Goal: Task Accomplishment & Management: Use online tool/utility

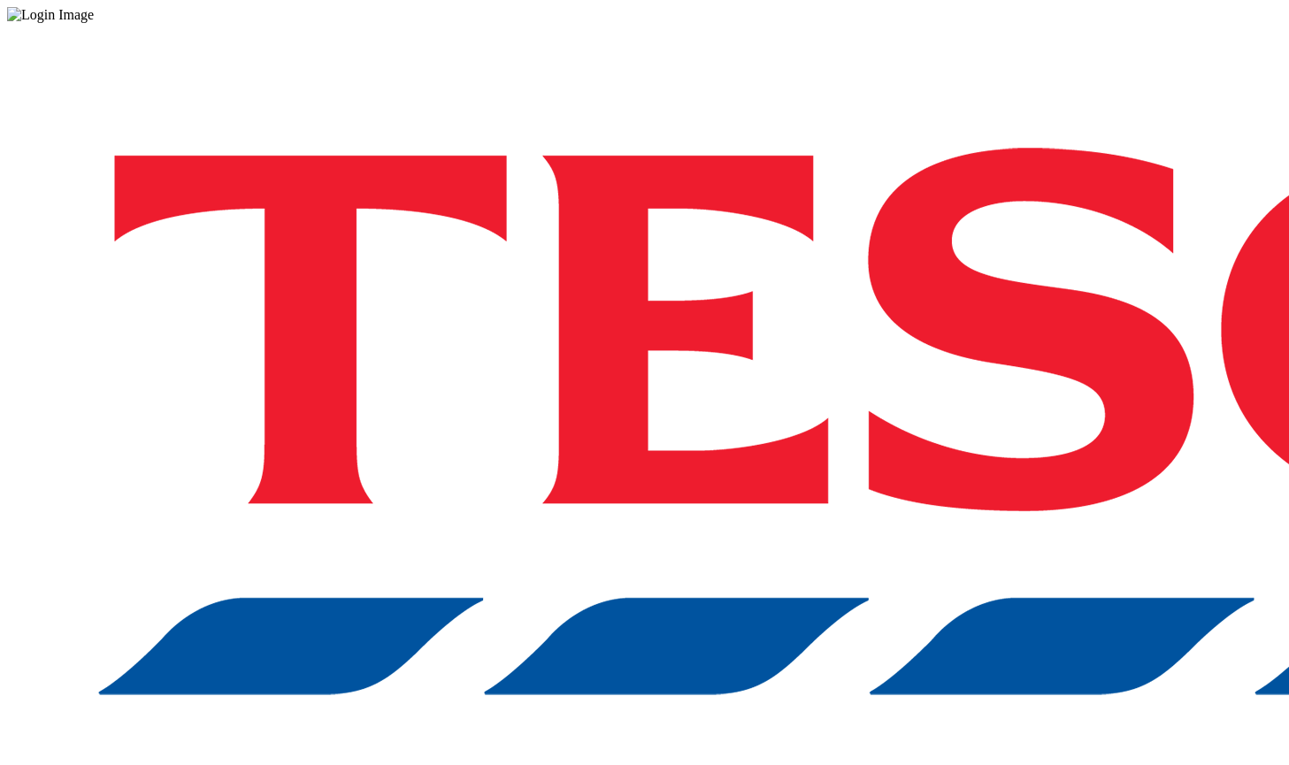
click at [618, 413] on div "Log in to the Spectra’s dashboard using [PERSON_NAME]’s credentials. If you don…" at bounding box center [644, 462] width 1275 height 879
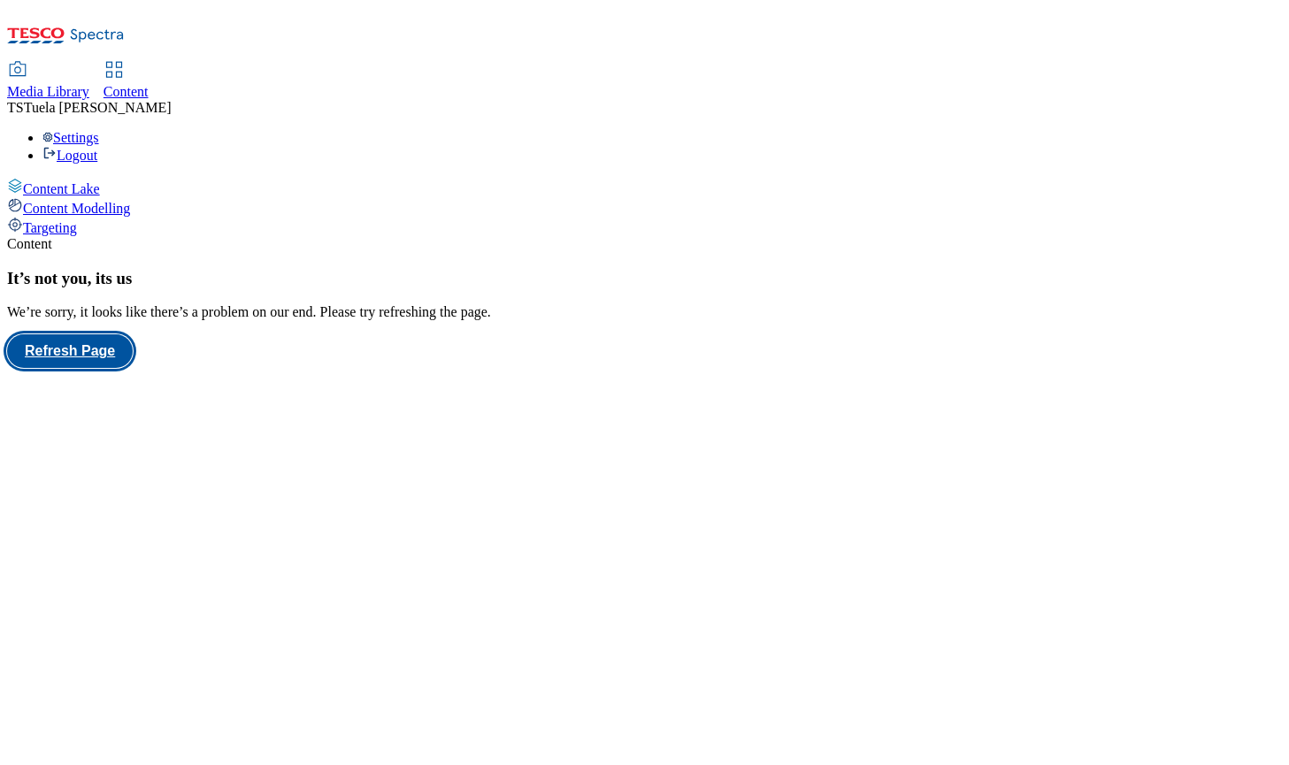
click at [133, 358] on button "Refresh Page" at bounding box center [70, 351] width 126 height 34
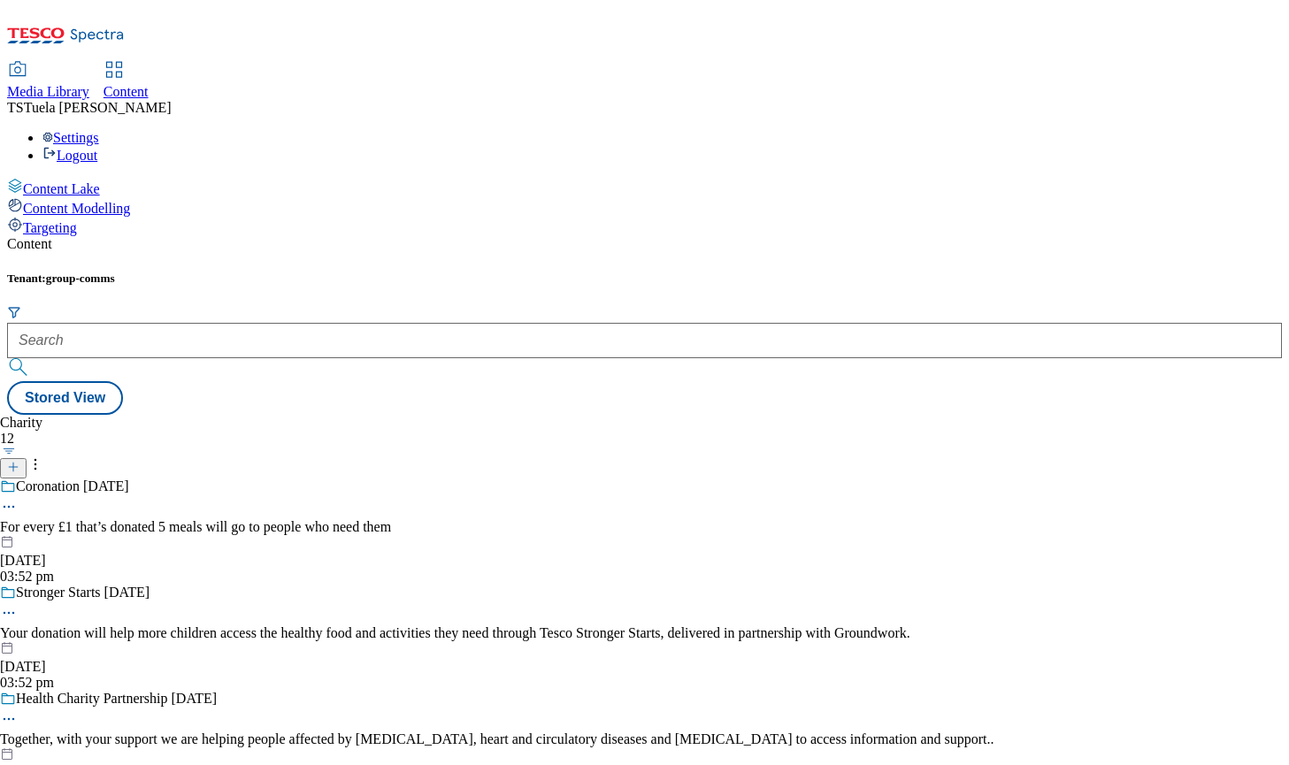
click at [1234, 130] on div "Settings Logout" at bounding box center [644, 147] width 1275 height 34
click at [97, 148] on link "Logout" at bounding box center [69, 155] width 55 height 15
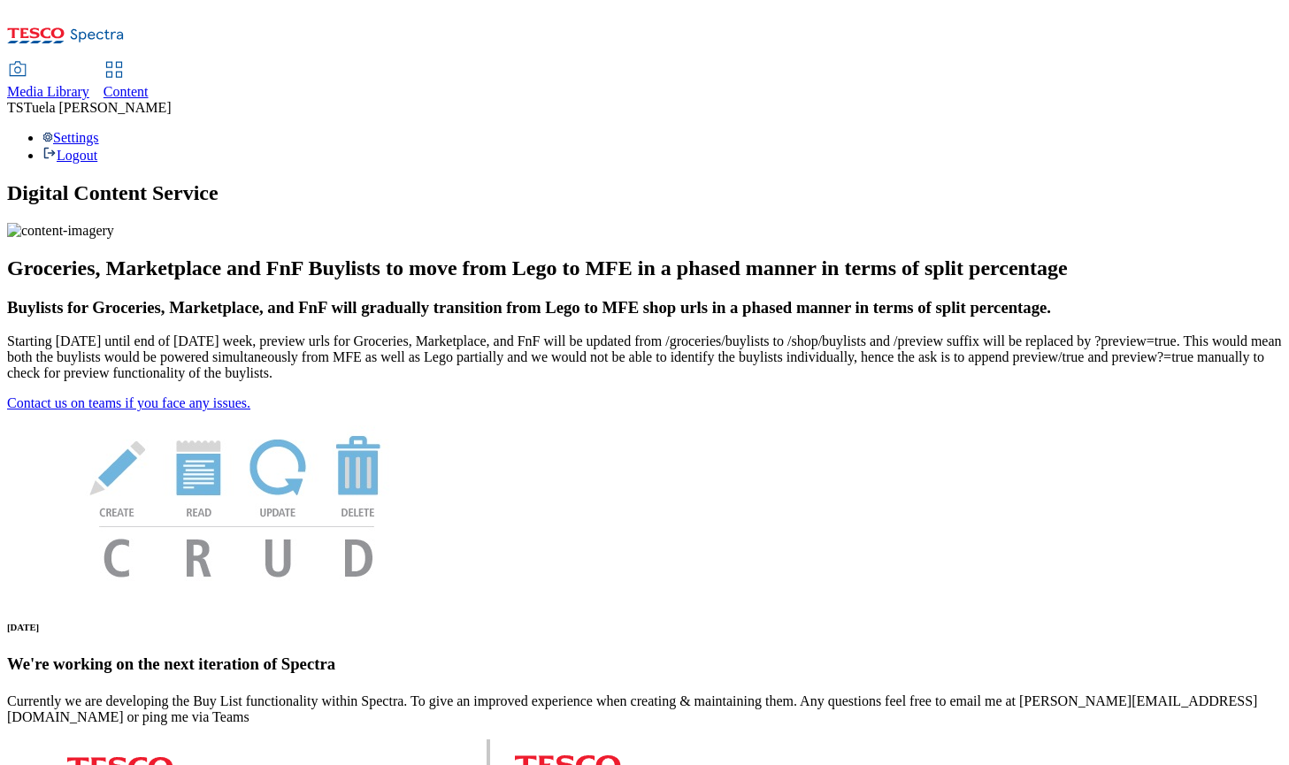
click at [149, 84] on div "Content" at bounding box center [126, 92] width 45 height 16
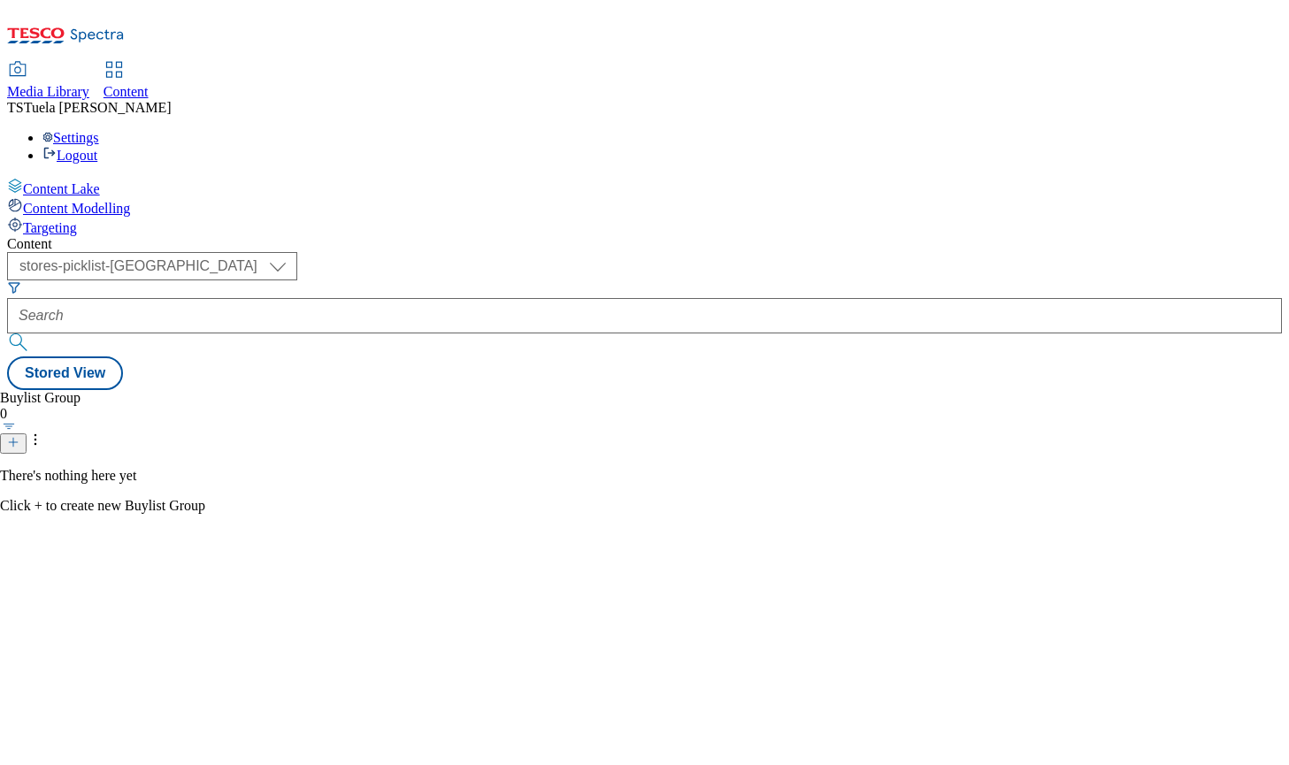
scroll to position [36, 0]
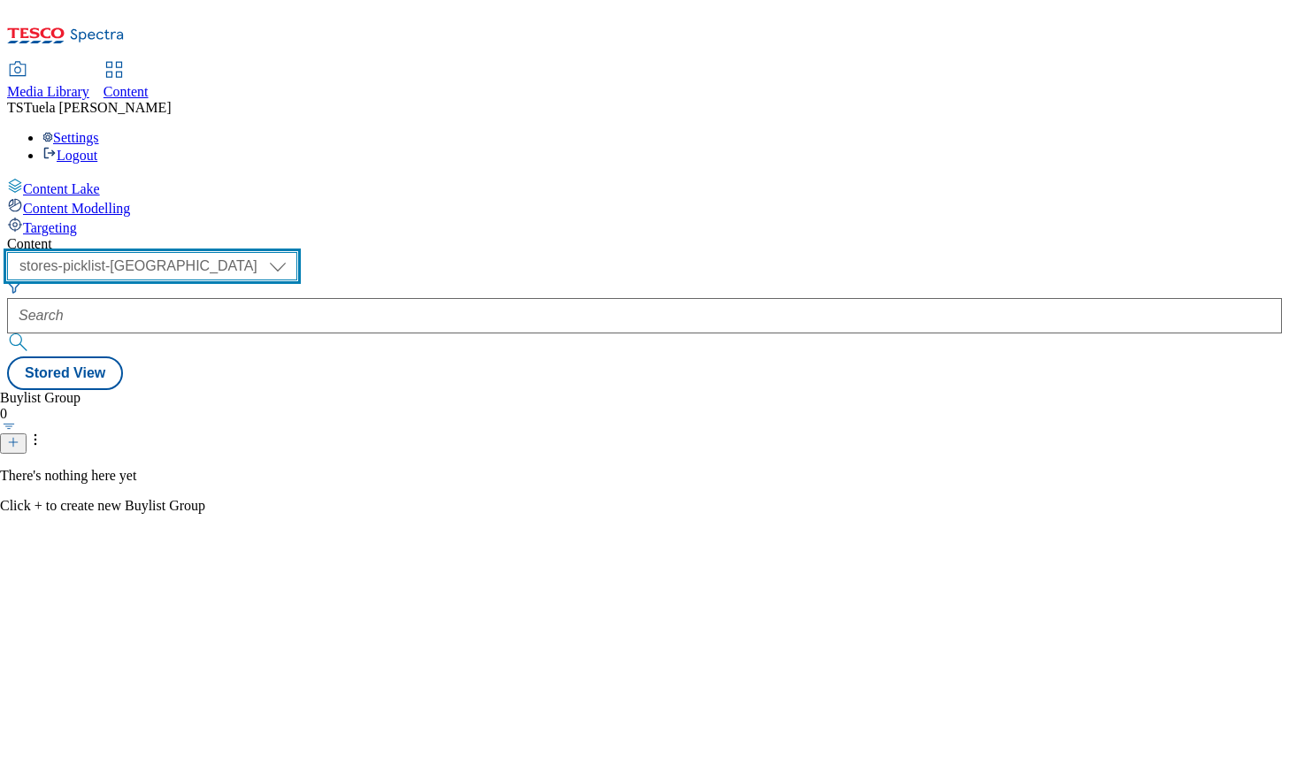
click at [297, 252] on select "group-comms stores-picklist-uk" at bounding box center [152, 266] width 290 height 28
click at [230, 252] on select "group-comms stores-picklist-uk" at bounding box center [152, 266] width 290 height 28
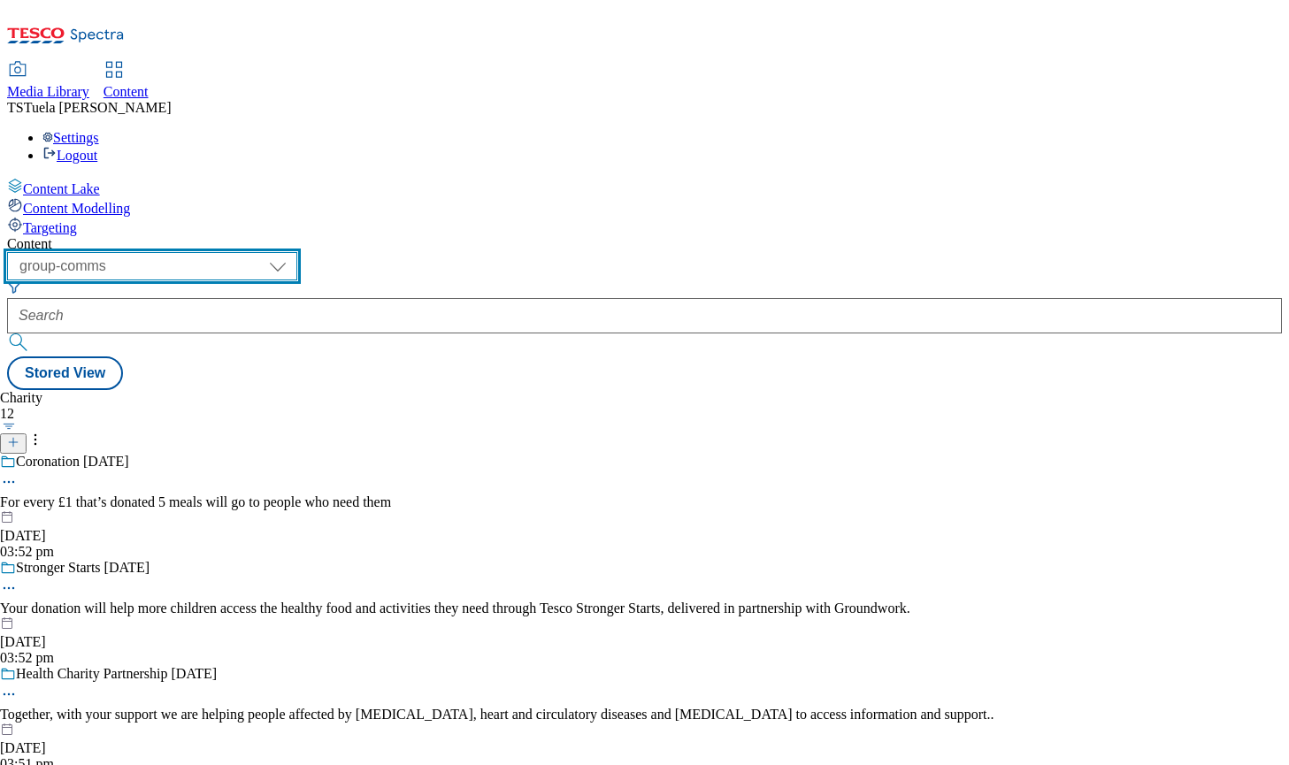
click at [297, 252] on select "group-comms stores-picklist-uk" at bounding box center [152, 266] width 290 height 28
click at [230, 252] on select "group-comms stores-picklist-uk" at bounding box center [152, 266] width 290 height 28
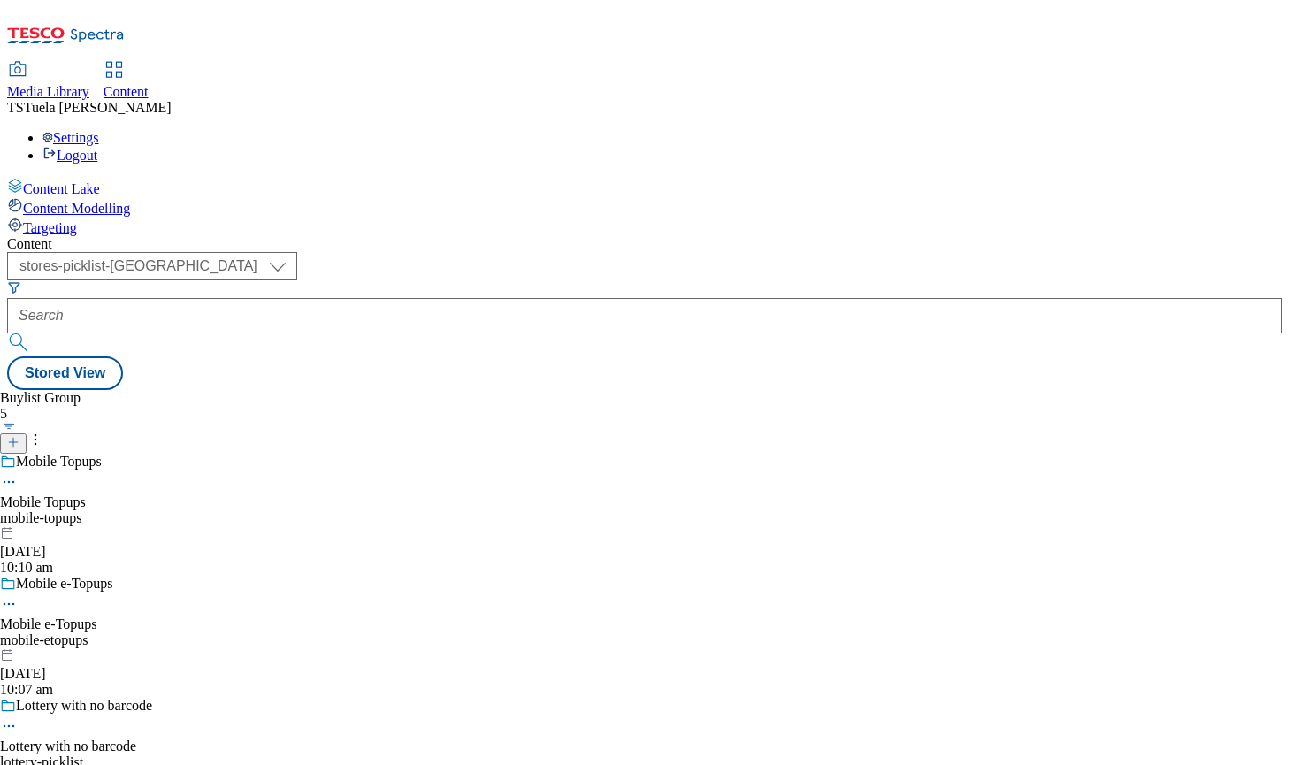
click at [152, 390] on div "Buylist Group 5 Mobile Topups Mobile Topups mobile-topups 26 Sept 2025 10:10 am…" at bounding box center [76, 727] width 152 height 674
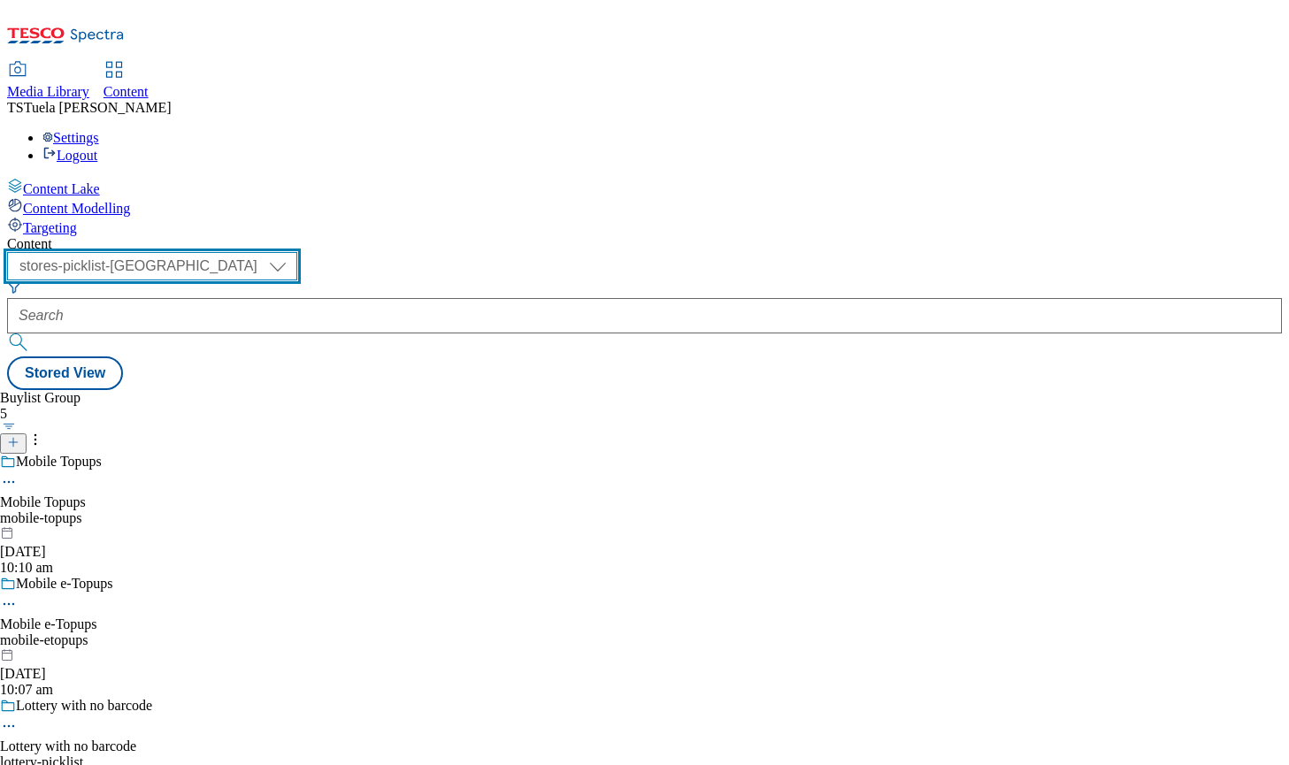
click at [297, 252] on select "group-comms stores-picklist-uk" at bounding box center [152, 266] width 290 height 28
click at [230, 252] on select "group-comms stores-picklist-uk" at bounding box center [152, 266] width 290 height 28
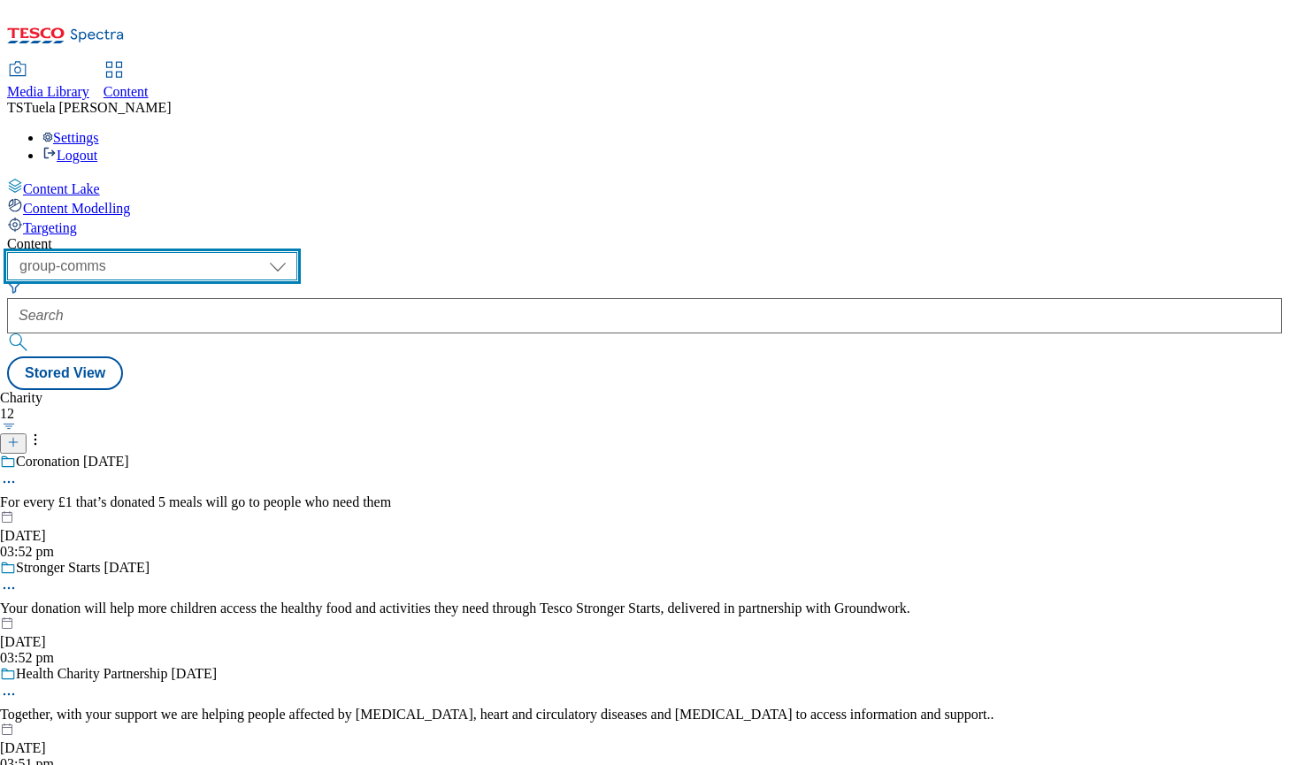
click at [297, 252] on select "group-comms stores-picklist-uk" at bounding box center [152, 266] width 290 height 28
select select "stores-picklist-[GEOGRAPHIC_DATA]"
click at [230, 252] on select "group-comms stores-picklist-uk" at bounding box center [152, 266] width 290 height 28
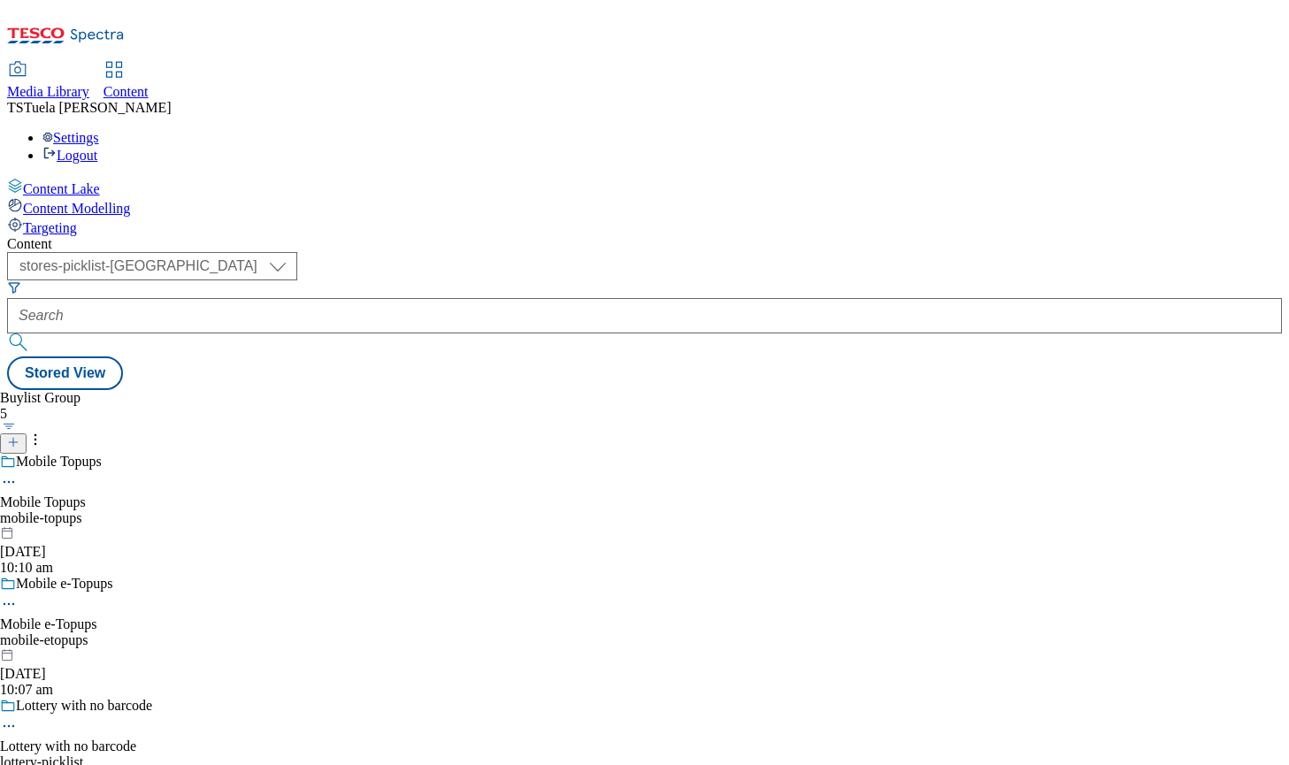
click at [18, 473] on icon at bounding box center [9, 482] width 18 height 18
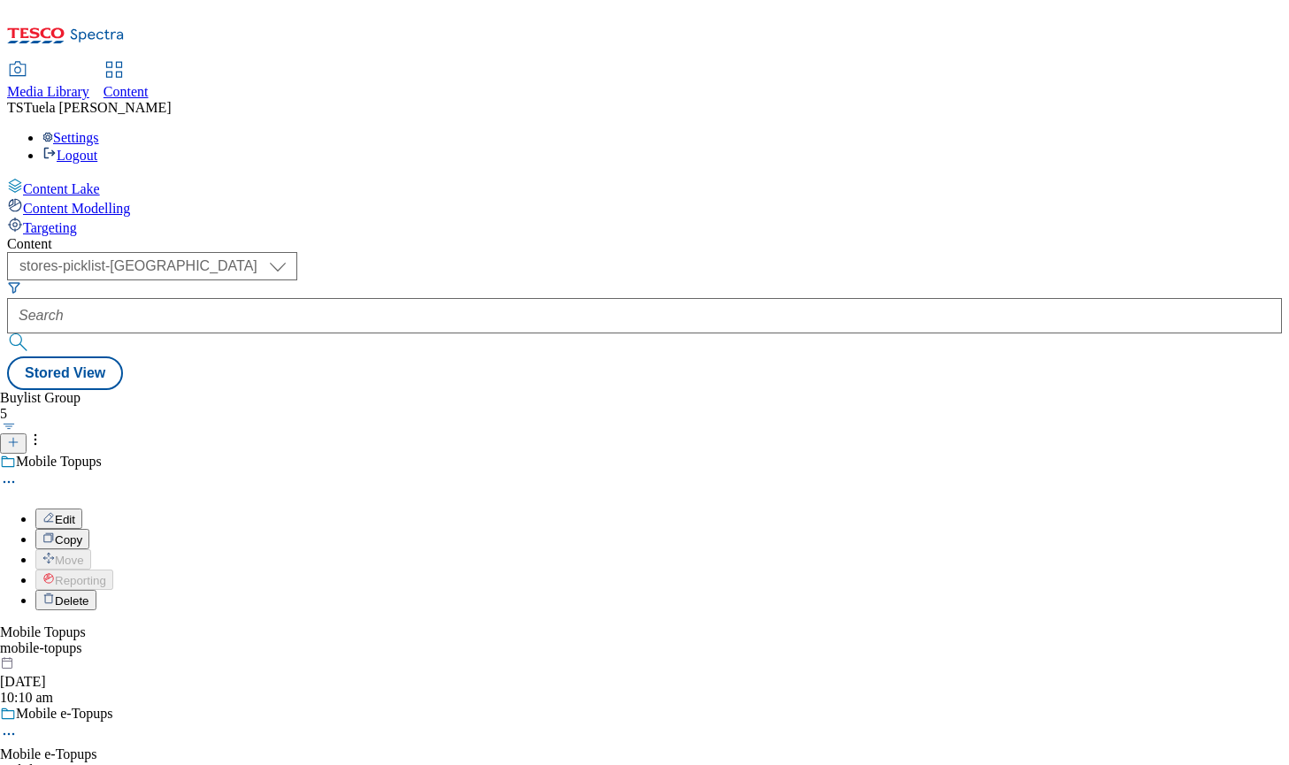
click at [681, 390] on div "Buylist Group 5 Mobile Topups Edit Copy Move Reporting Delete Mobile Topups mob…" at bounding box center [644, 390] width 1275 height 0
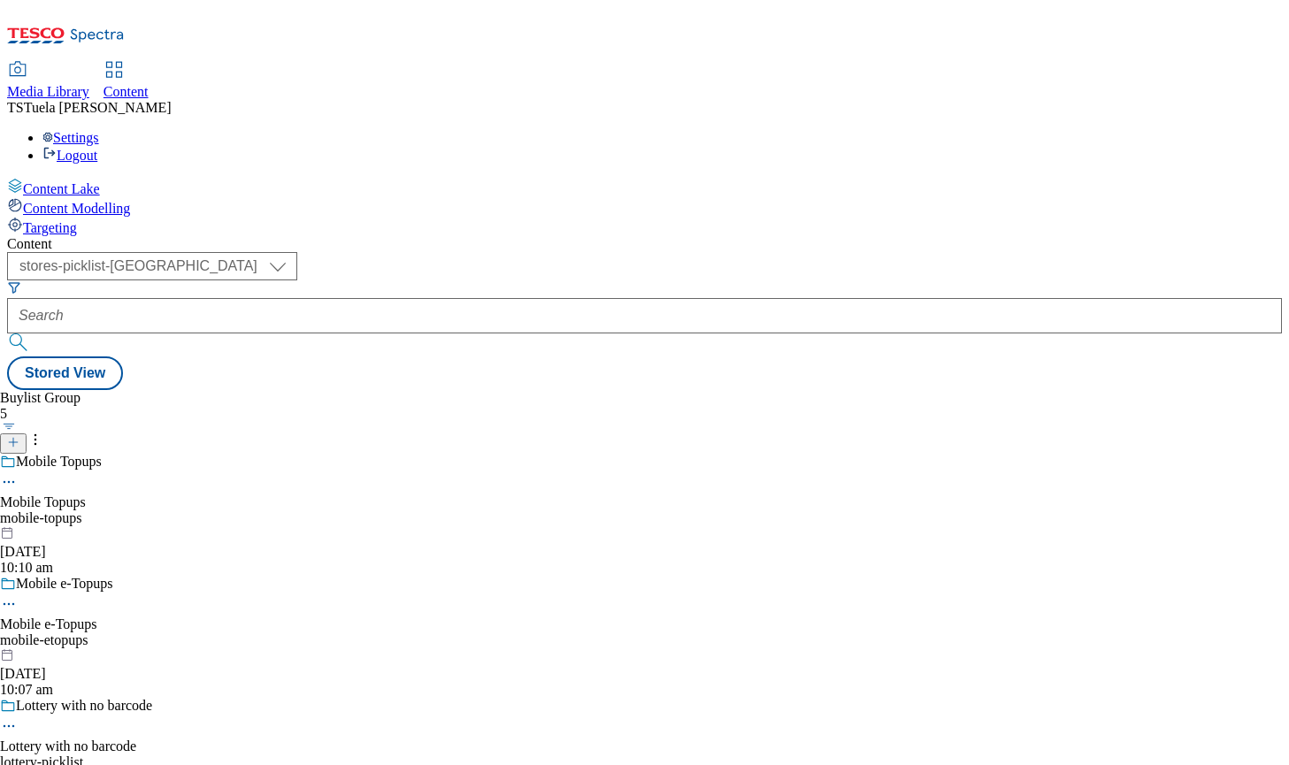
click at [18, 473] on icon at bounding box center [9, 482] width 18 height 18
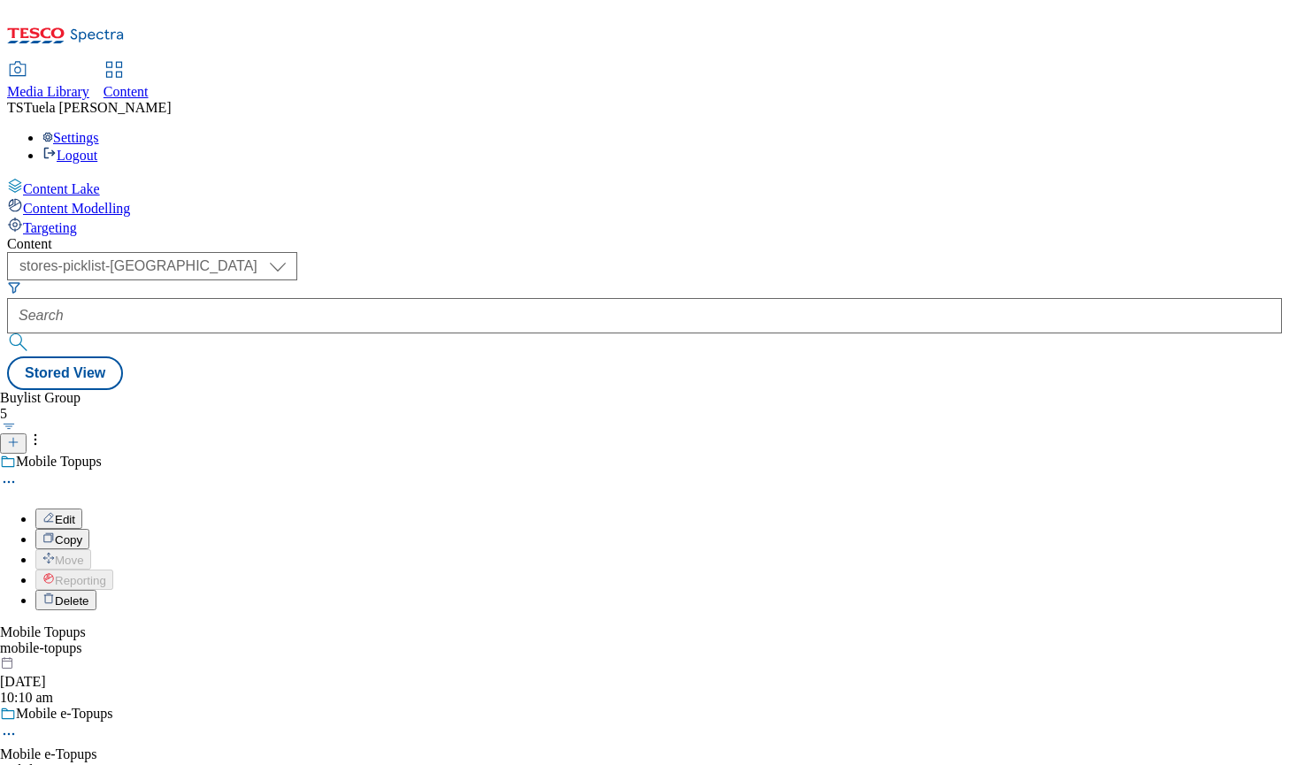
click at [564, 390] on div "Buylist Group 5 Mobile Topups Edit Copy Move Reporting Delete Mobile Topups mob…" at bounding box center [644, 390] width 1275 height 0
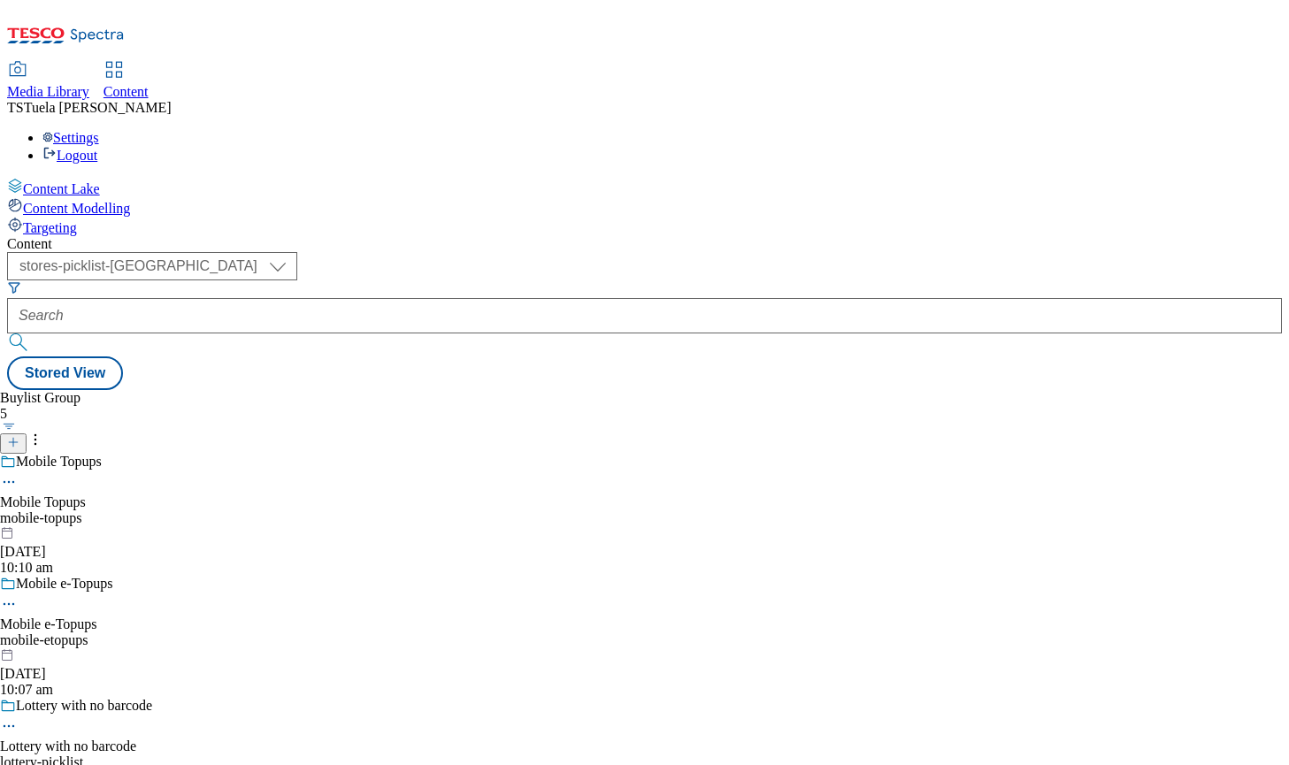
click at [152, 454] on div "Mobile Topups" at bounding box center [76, 474] width 152 height 41
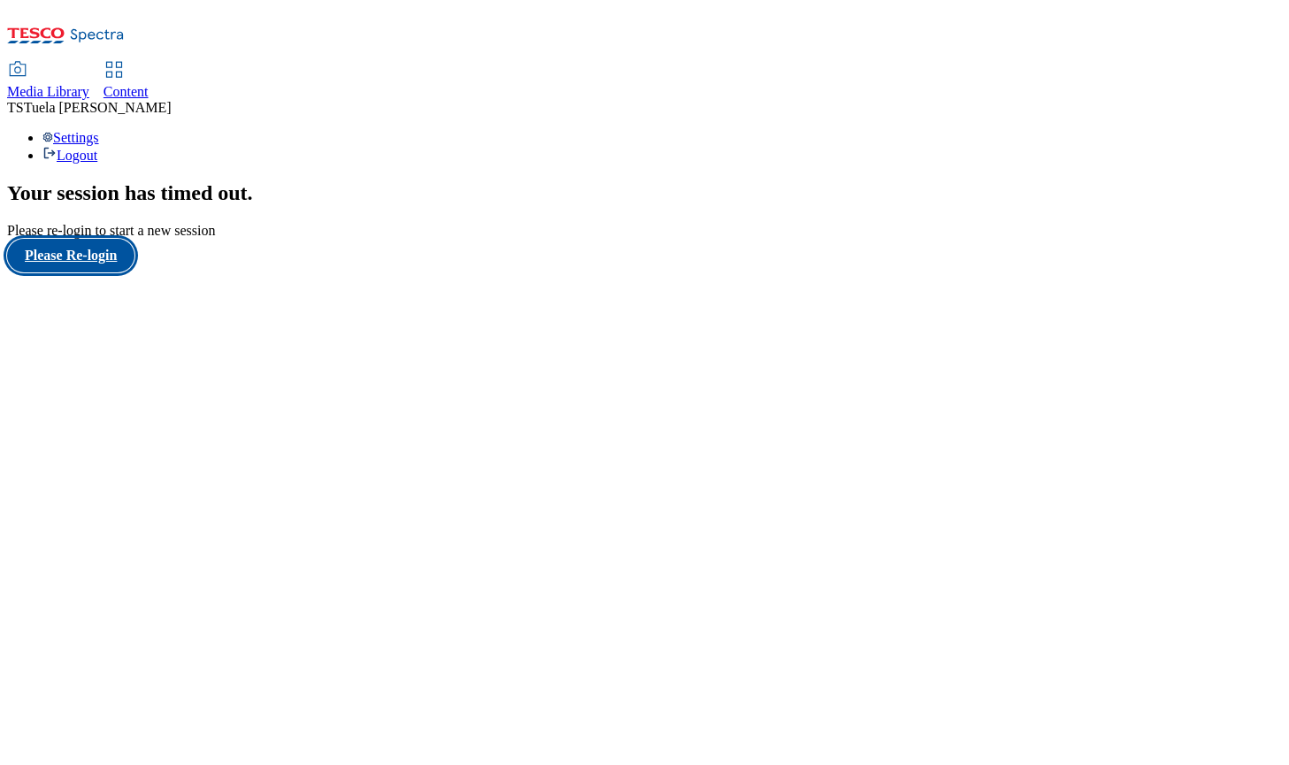
click at [83, 272] on button "Please Re-login" at bounding box center [70, 256] width 127 height 34
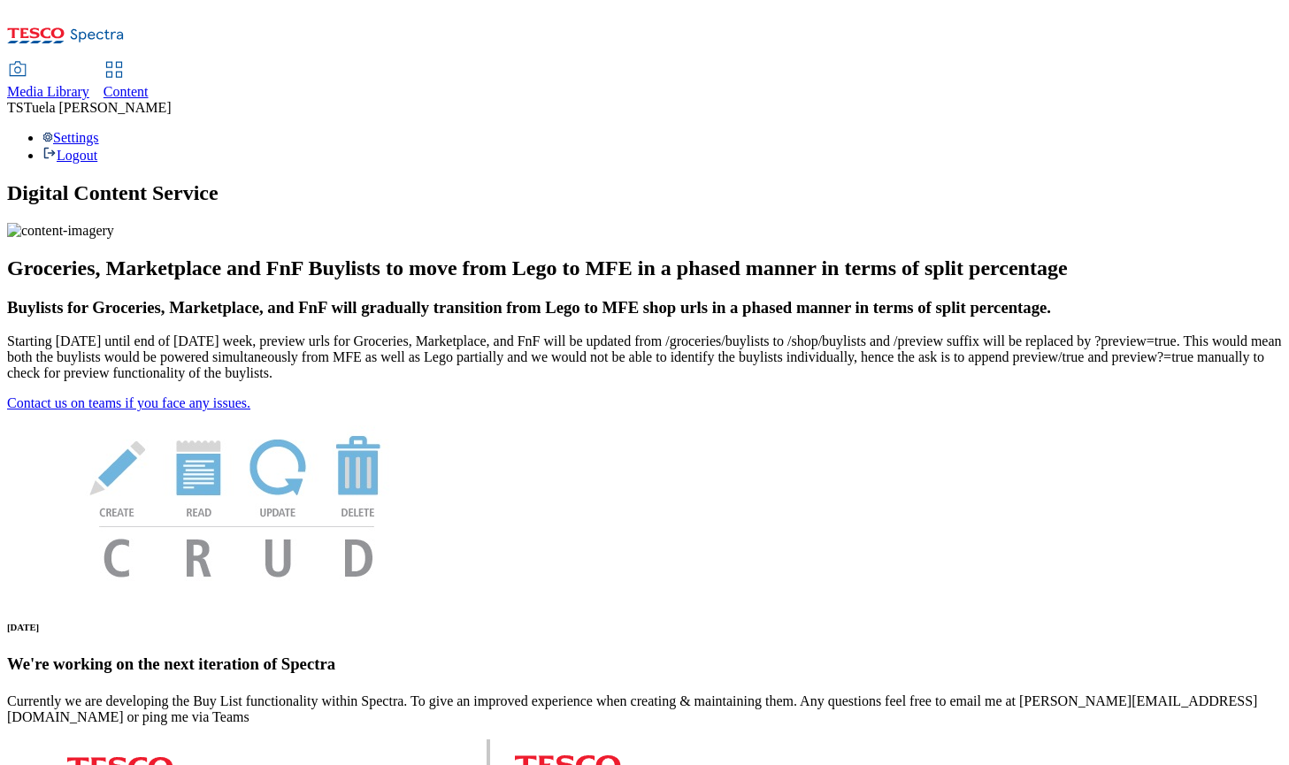
click at [125, 59] on icon at bounding box center [114, 69] width 21 height 21
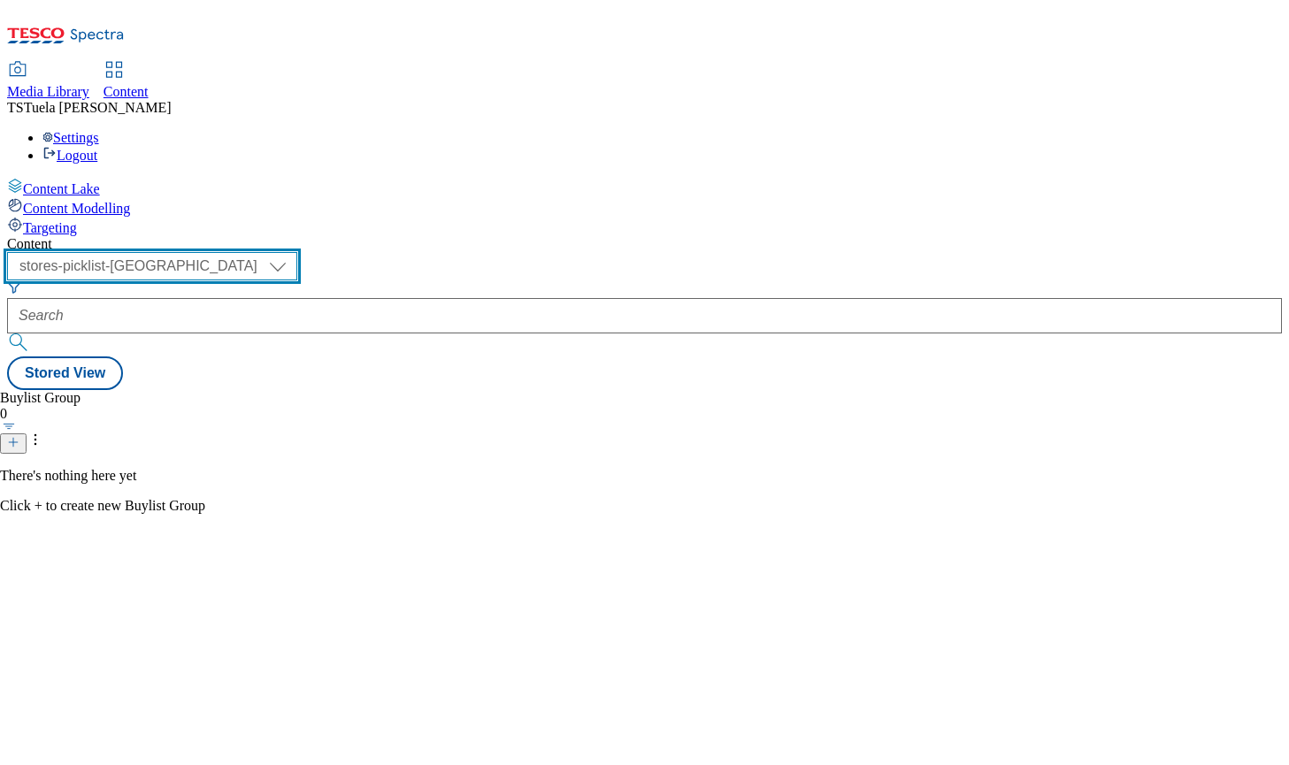
click at [297, 252] on select "group-comms stores-picklist-uk" at bounding box center [152, 266] width 290 height 28
click at [230, 252] on select "group-comms stores-picklist-uk" at bounding box center [152, 266] width 290 height 28
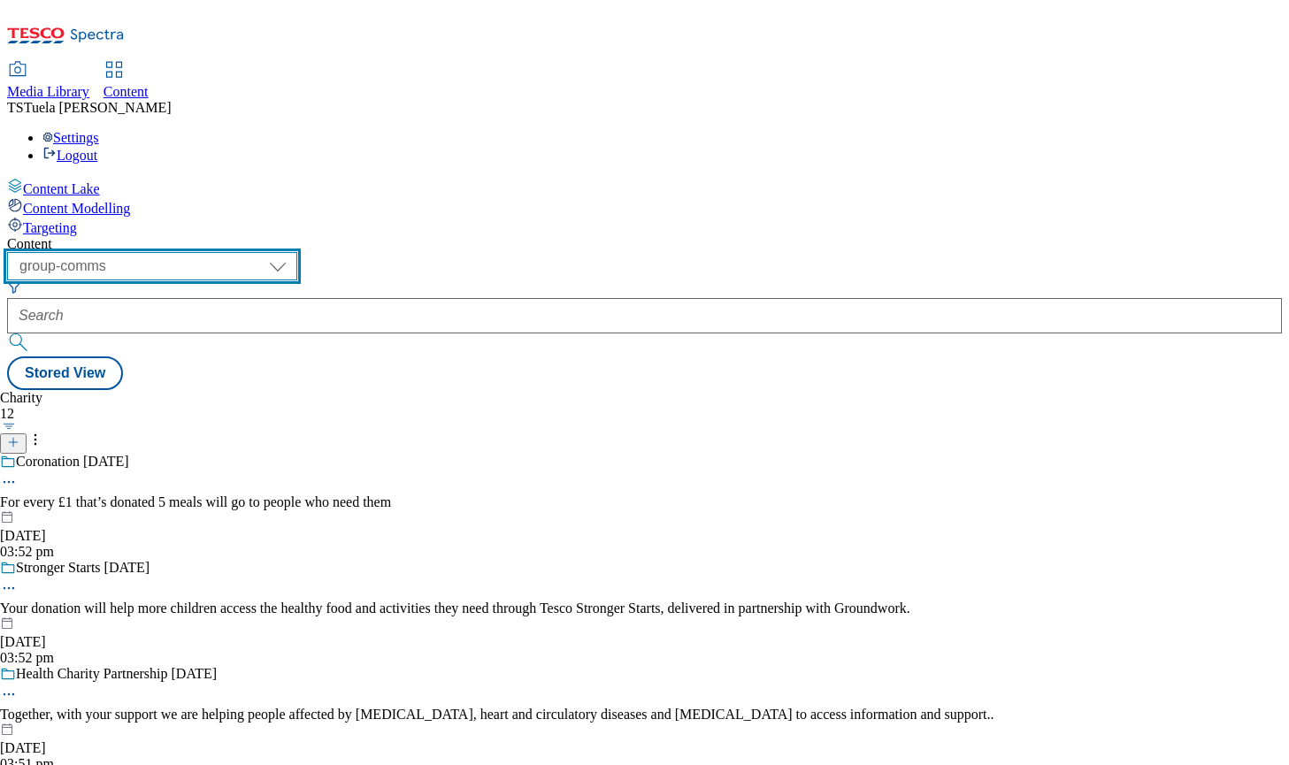
click at [297, 252] on select "group-comms stores-picklist-uk" at bounding box center [152, 266] width 290 height 28
select select "stores-picklist-[GEOGRAPHIC_DATA]"
click at [230, 252] on select "group-comms stores-picklist-uk" at bounding box center [152, 266] width 290 height 28
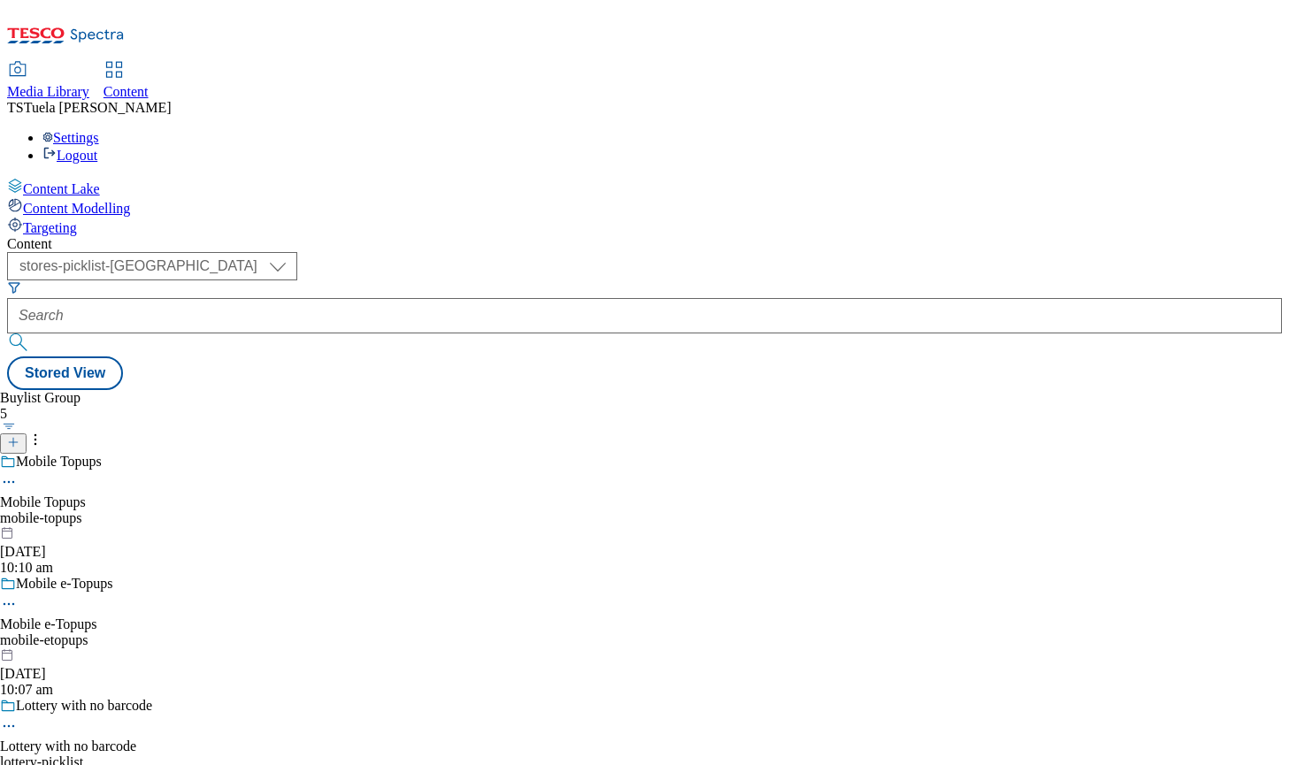
click at [152, 454] on div "Mobile Topups Mobile Topups mobile-topups 26 Sept 2025 10:10 am" at bounding box center [76, 515] width 152 height 122
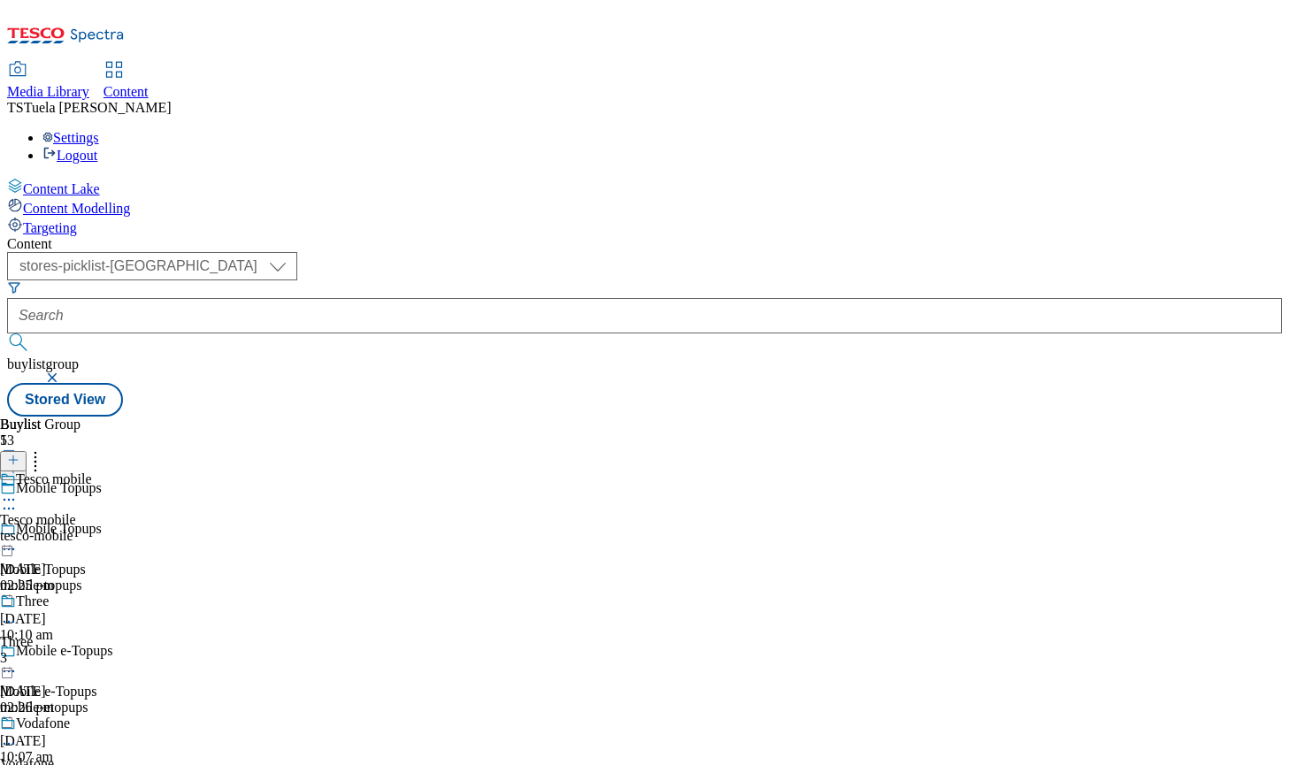
scroll to position [1726, 0]
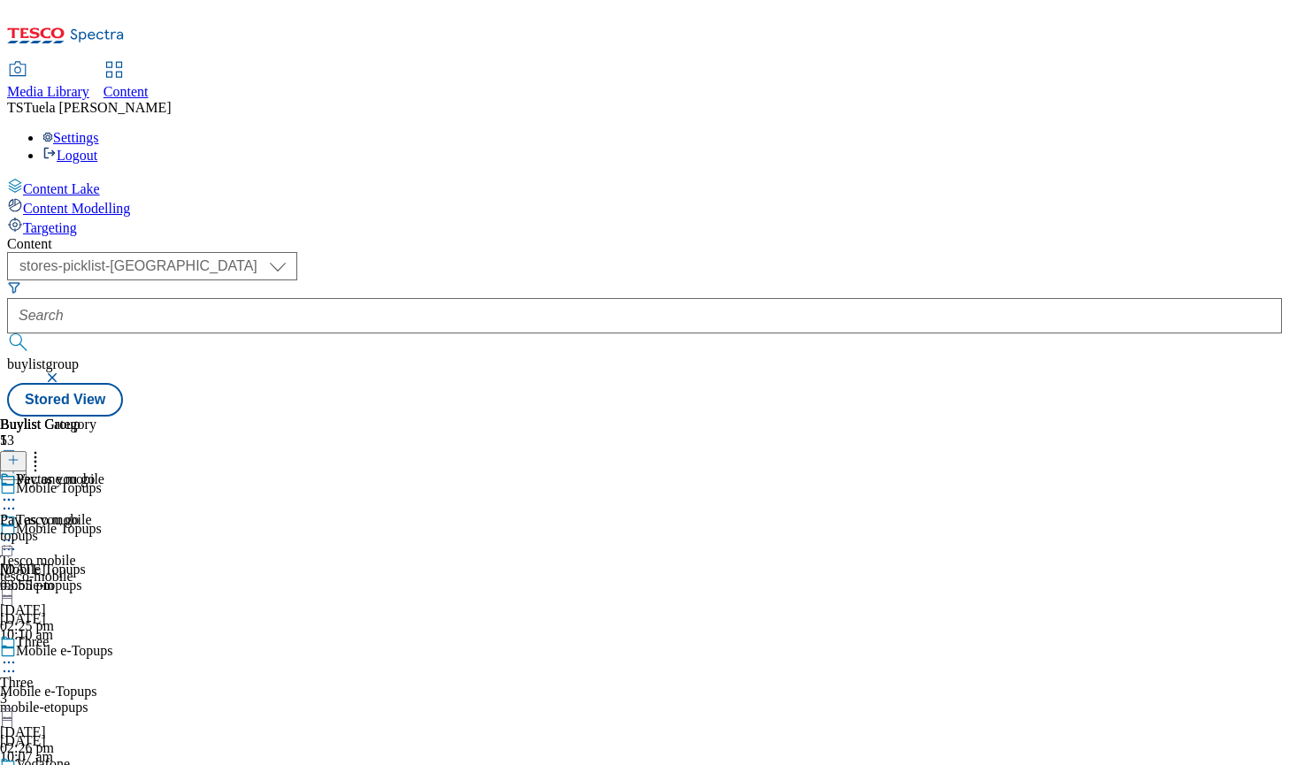
click at [18, 491] on icon at bounding box center [9, 500] width 18 height 18
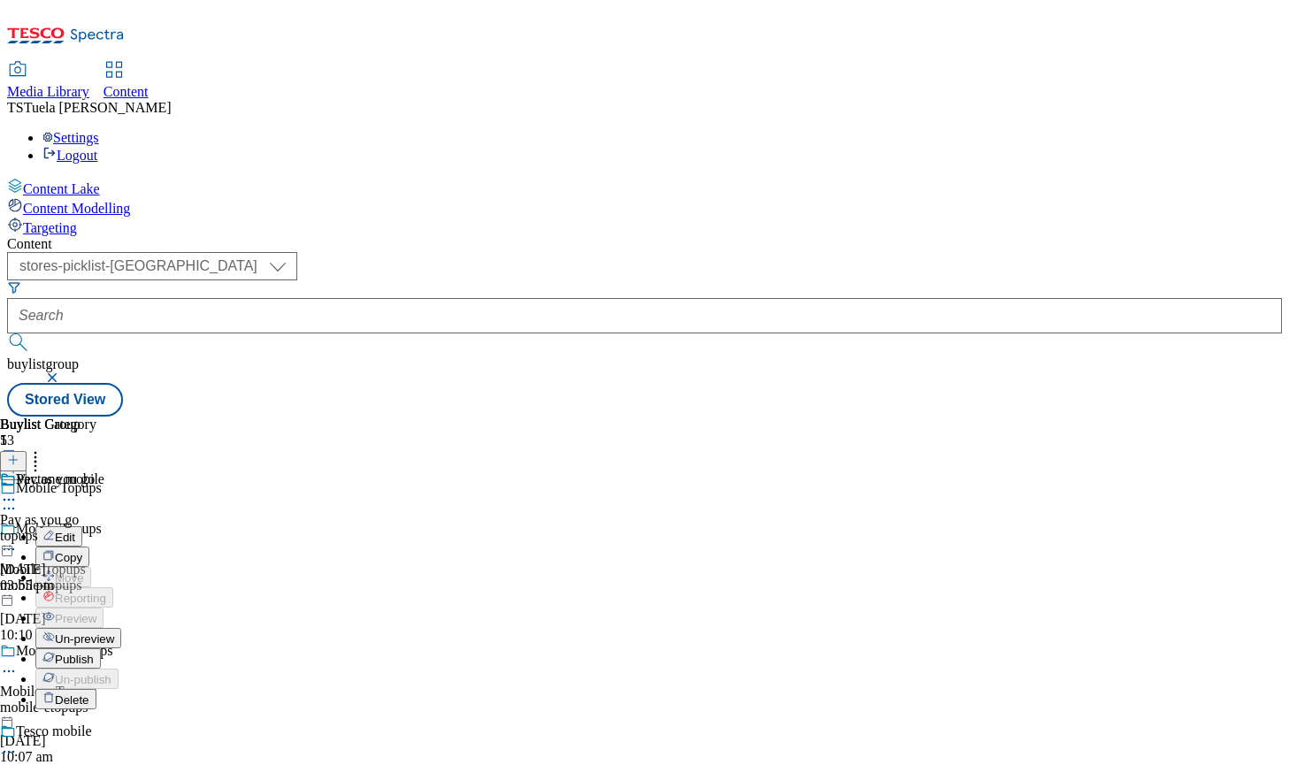
click at [18, 541] on icon at bounding box center [9, 550] width 18 height 18
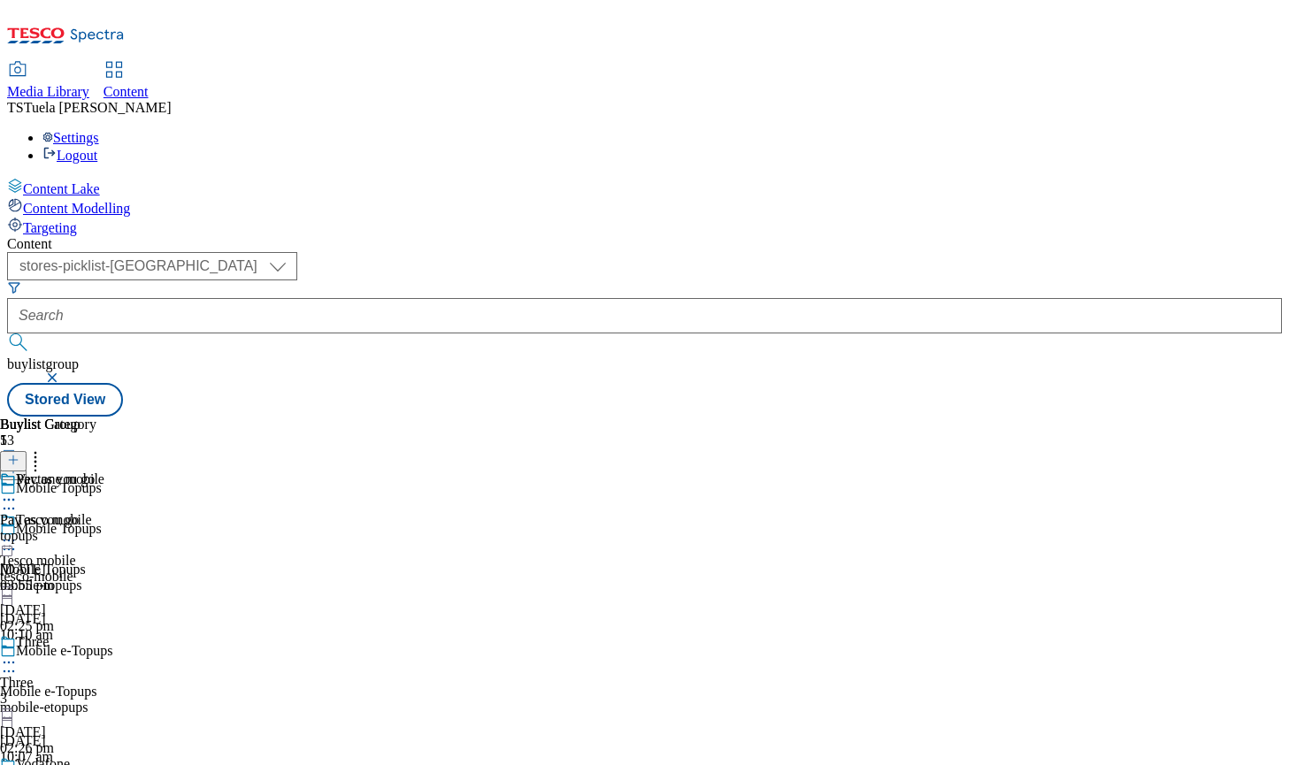
click at [787, 417] on div "Buylist 13 Vectone mobile Tesco mobile Tesco mobile tesco-mobile 26 Sept 2025 0…" at bounding box center [644, 417] width 1275 height 0
click at [96, 491] on div "Pay as you go Pay as you go topups 26 Sept 2025 03:55 pm" at bounding box center [48, 533] width 96 height 122
click at [18, 663] on icon at bounding box center [9, 672] width 18 height 18
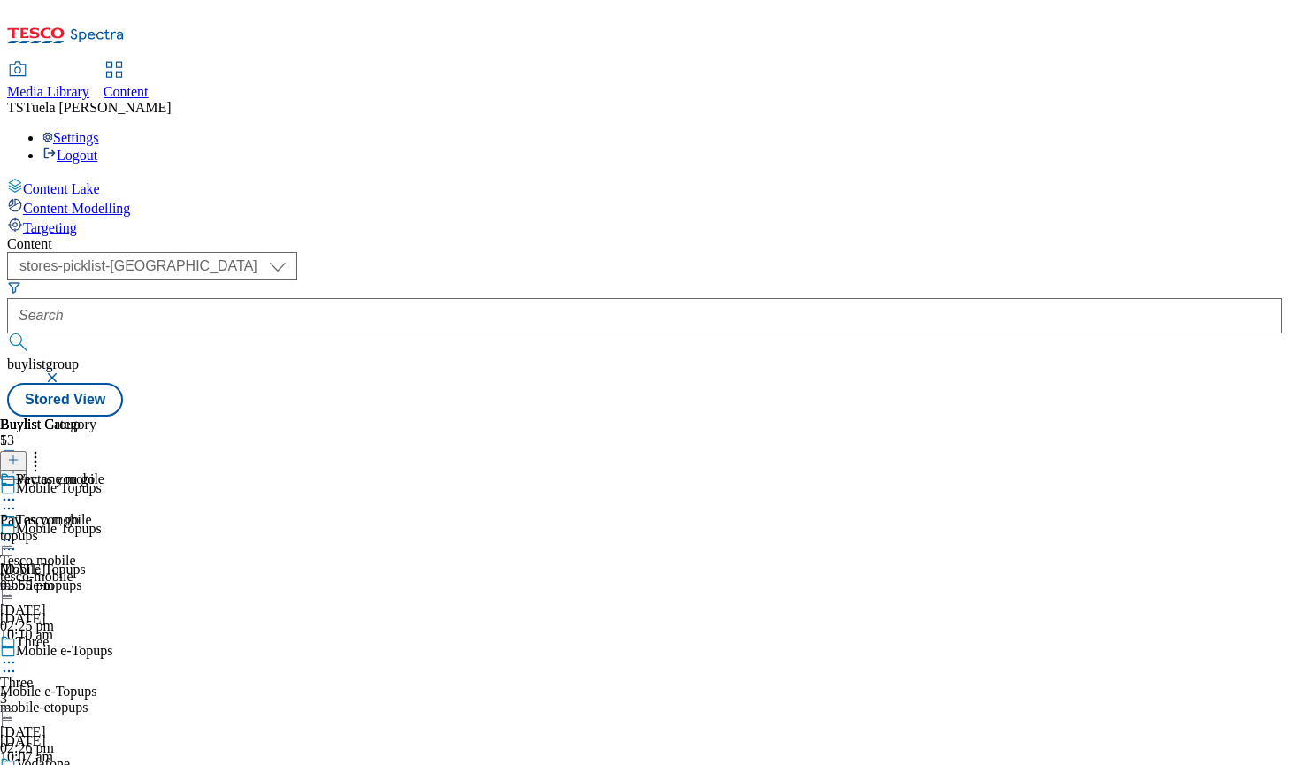
click at [152, 643] on div "Mobile e-Topups" at bounding box center [76, 663] width 152 height 41
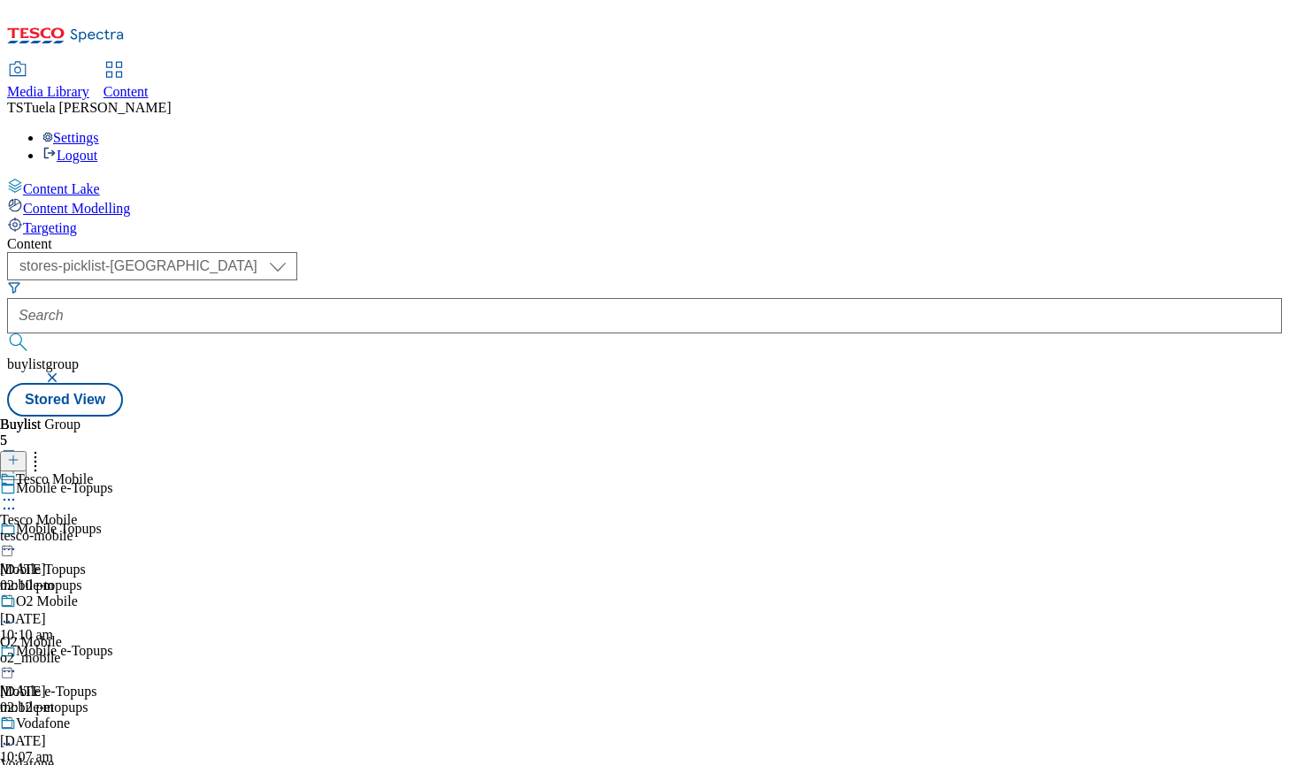
scroll to position [348, 0]
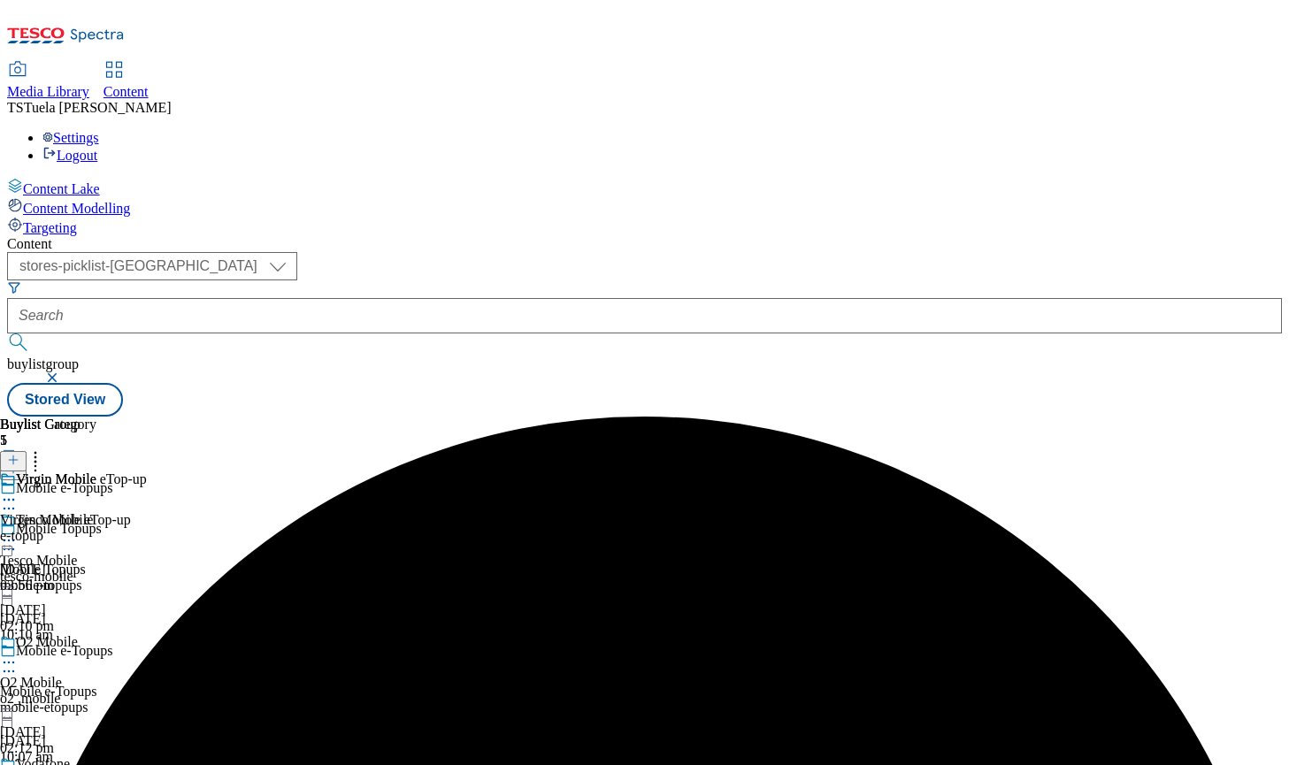
scroll to position [0, 0]
click at [18, 663] on icon at bounding box center [9, 672] width 18 height 18
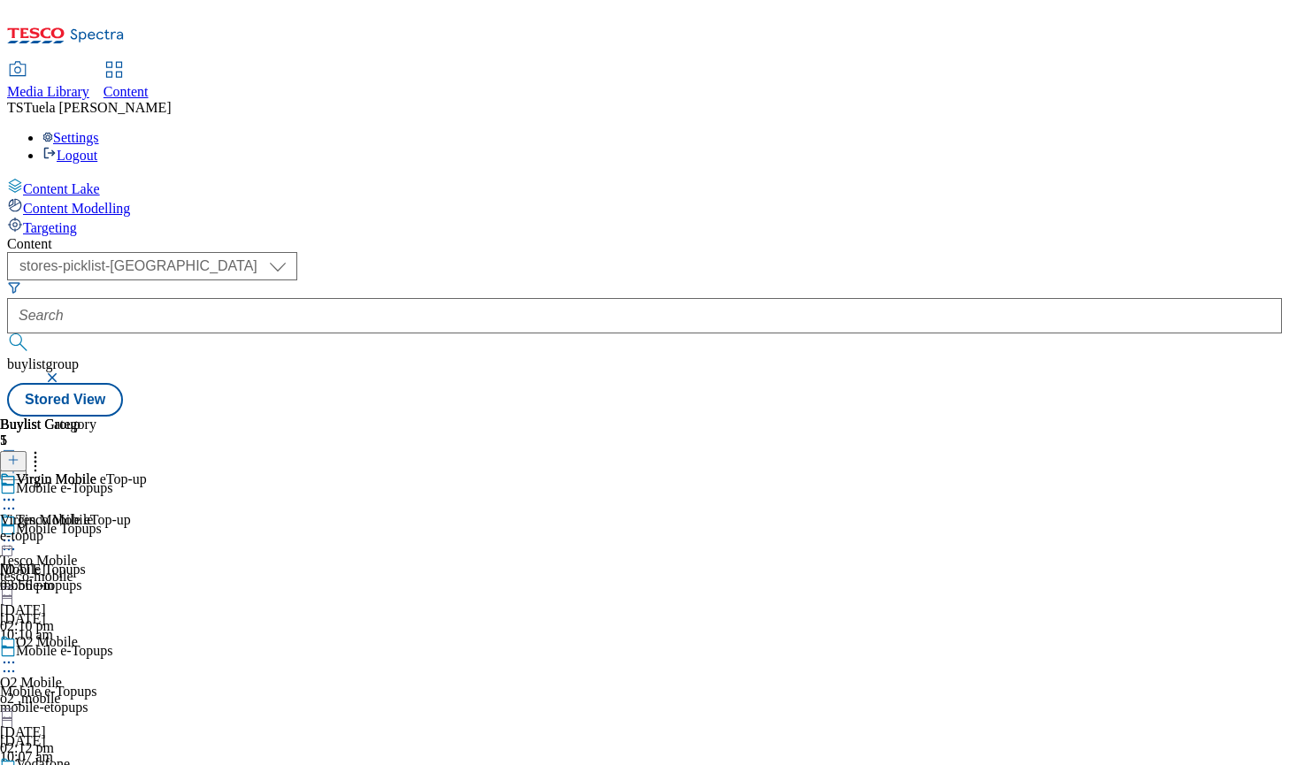
click at [11, 499] on circle at bounding box center [9, 500] width 3 height 3
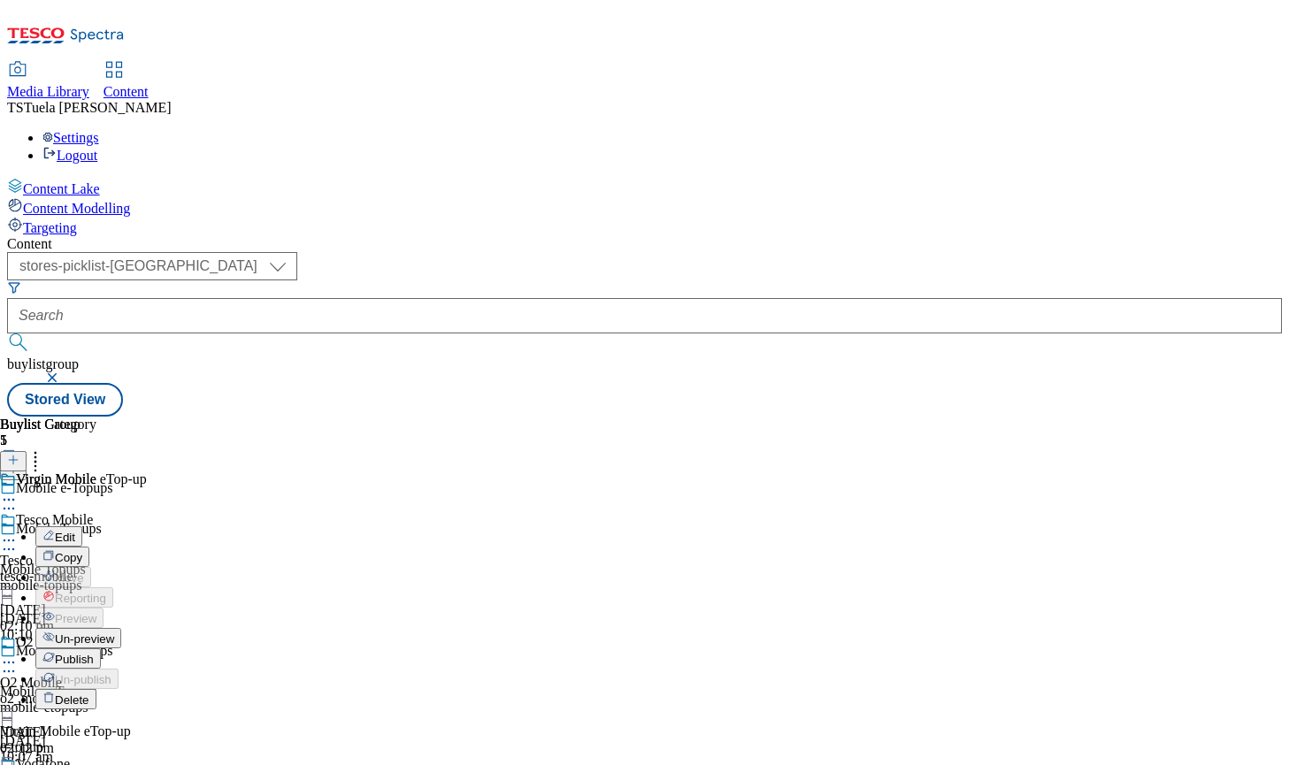
click at [18, 541] on icon at bounding box center [9, 550] width 18 height 18
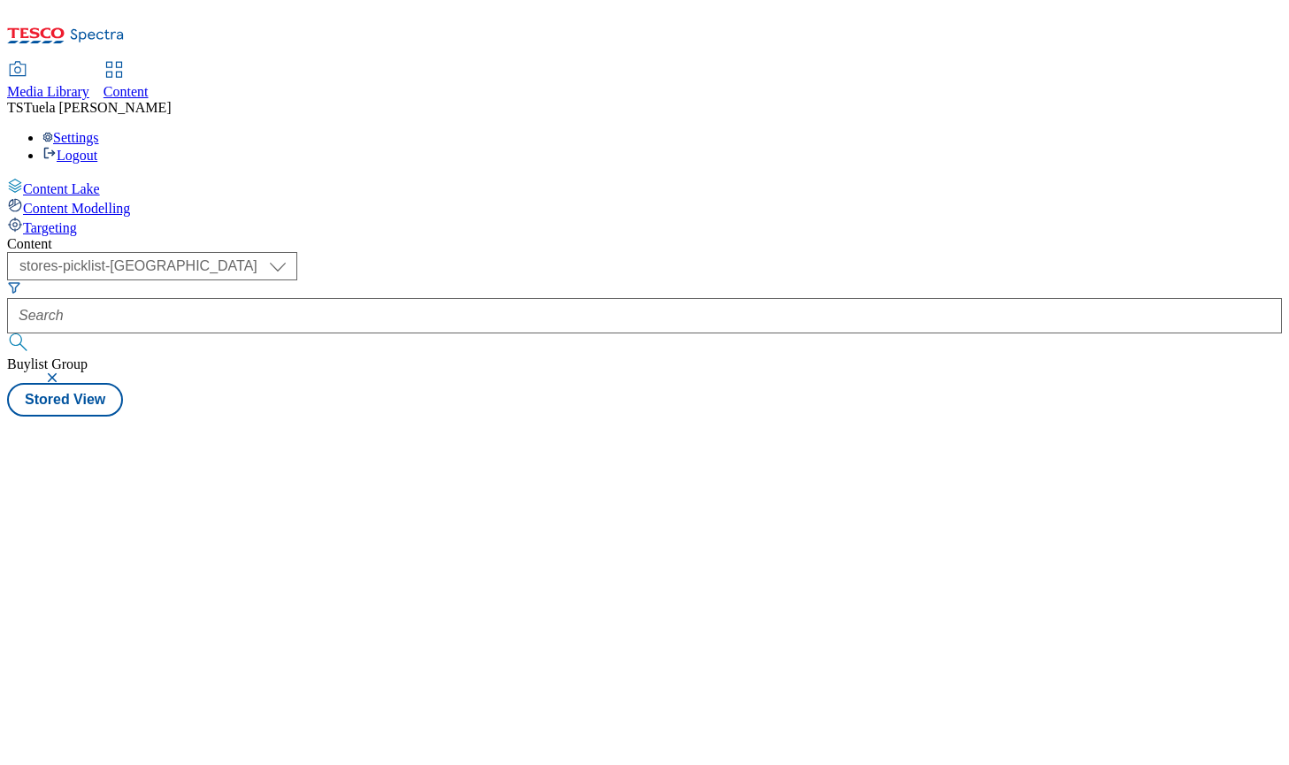
select select "stores-picklist-[GEOGRAPHIC_DATA]"
